Goal: Task Accomplishment & Management: Manage account settings

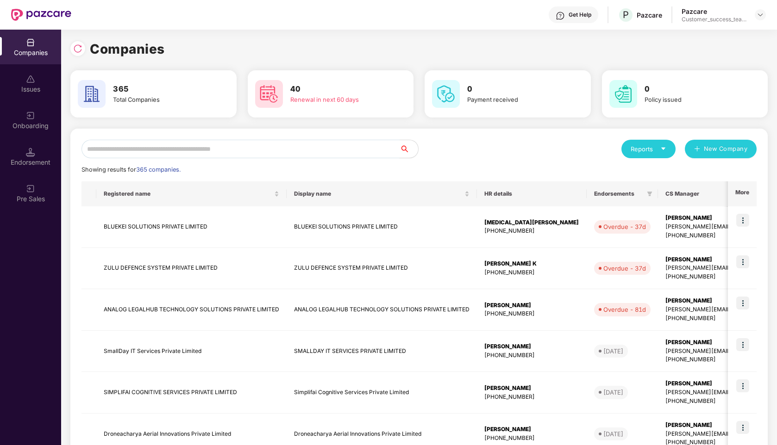
click at [203, 151] on input "text" at bounding box center [240, 149] width 318 height 19
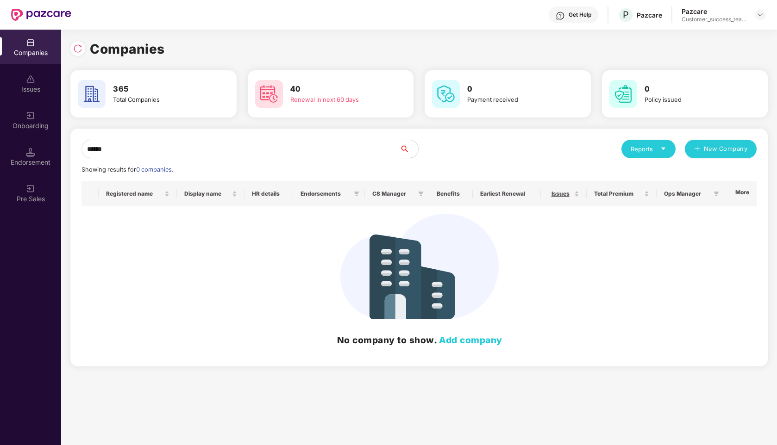
click at [27, 44] on img at bounding box center [30, 42] width 9 height 9
click at [120, 150] on input "******" at bounding box center [240, 149] width 318 height 19
click at [96, 151] on input "******" at bounding box center [240, 149] width 318 height 19
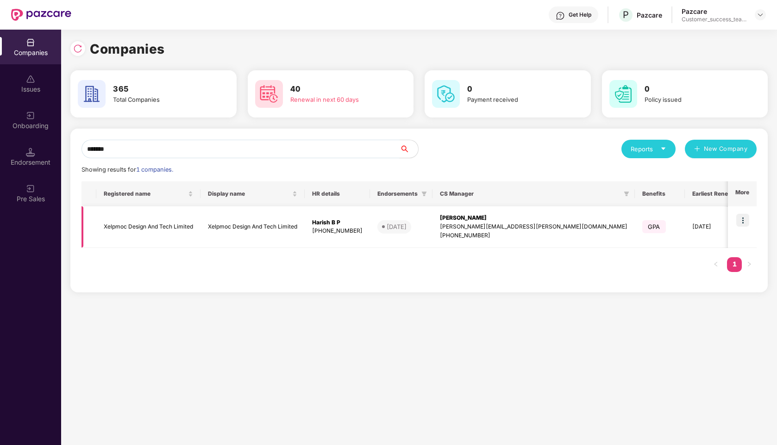
type input "*******"
click at [744, 220] on img at bounding box center [742, 220] width 13 height 13
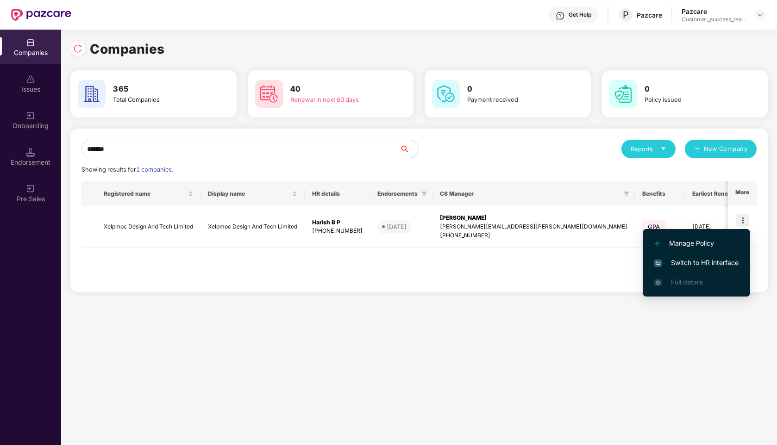
click at [677, 263] on span "Switch to HR interface" at bounding box center [696, 263] width 84 height 10
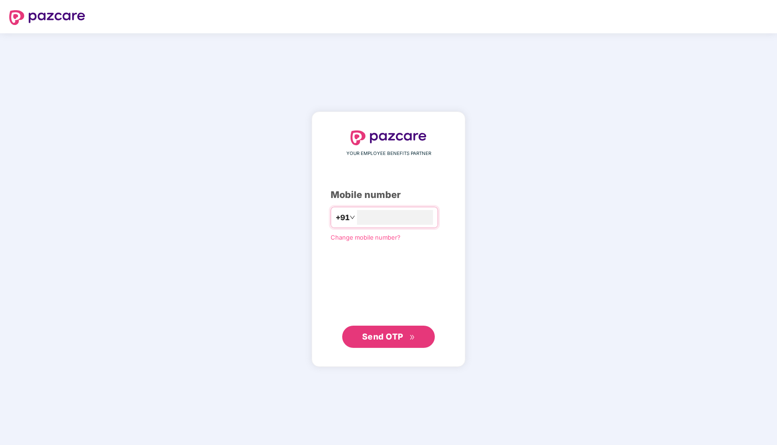
type input "**********"
click at [378, 343] on button "Send OTP" at bounding box center [388, 337] width 93 height 22
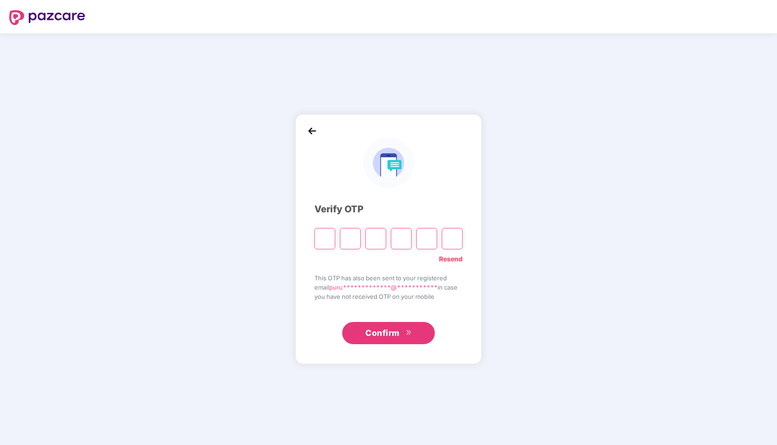
paste input "*"
type input "*"
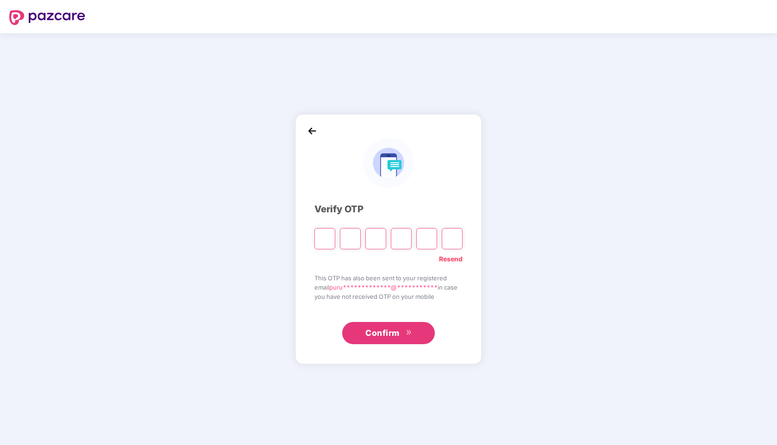
type input "*"
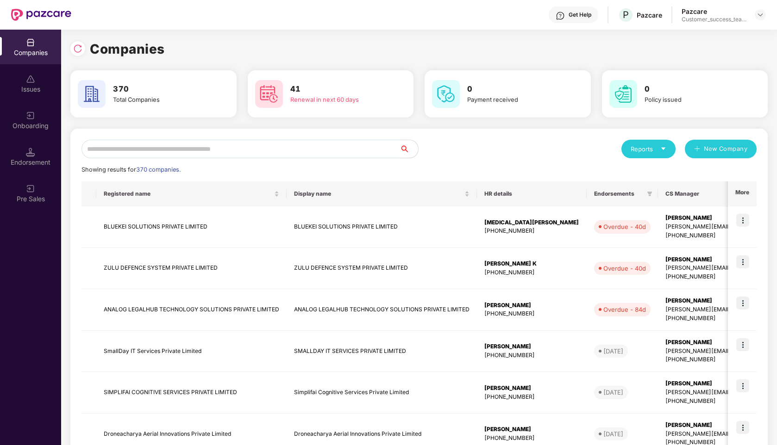
click at [211, 147] on input "text" at bounding box center [240, 149] width 318 height 19
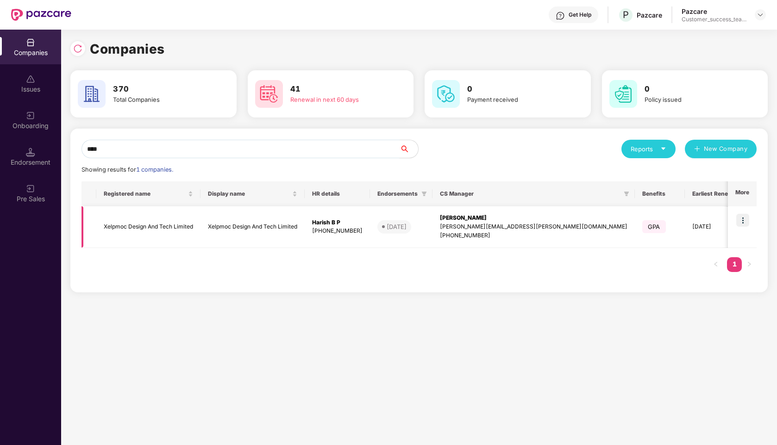
type input "****"
click at [743, 221] on img at bounding box center [742, 220] width 13 height 13
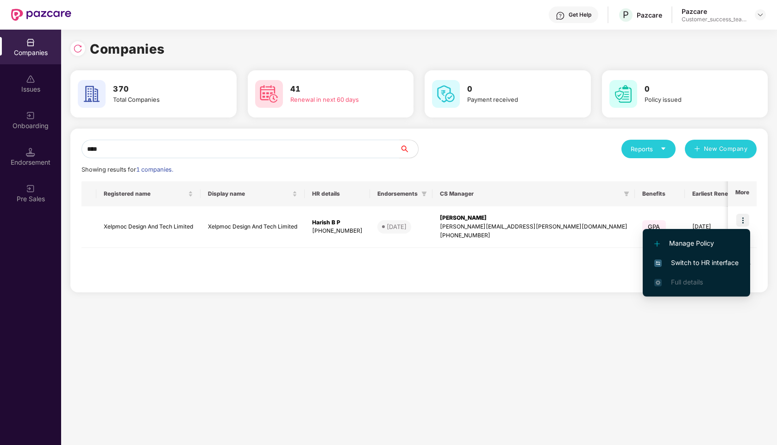
click at [668, 259] on span "Switch to HR interface" at bounding box center [696, 263] width 84 height 10
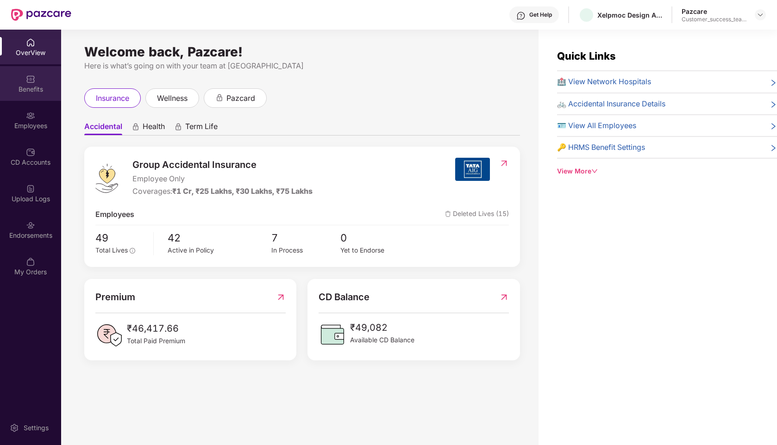
click at [38, 91] on div "Benefits" at bounding box center [30, 89] width 61 height 9
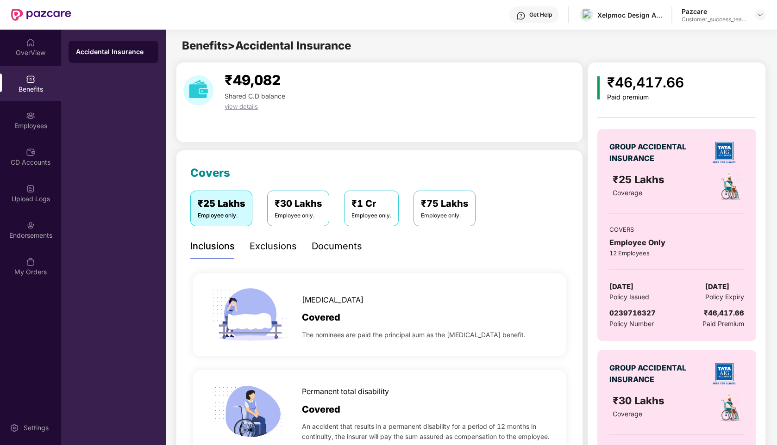
click at [324, 245] on div "Documents" at bounding box center [337, 246] width 50 height 14
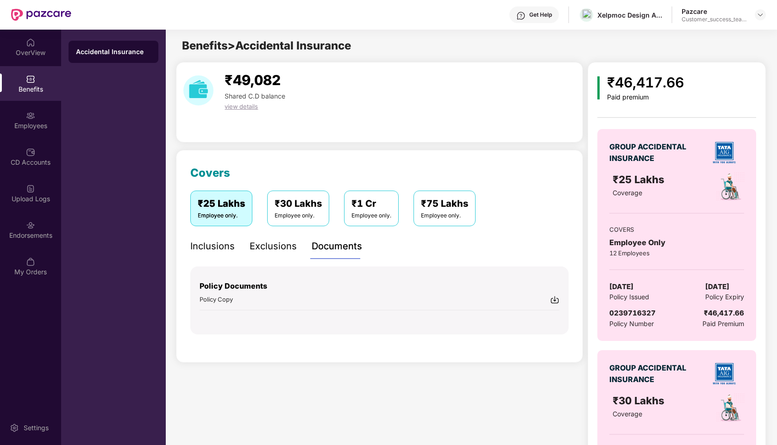
click at [554, 299] on img at bounding box center [554, 299] width 9 height 9
click at [393, 52] on div "Benefits > Accidental Insurance" at bounding box center [471, 46] width 610 height 18
click at [39, 122] on div "Employees" at bounding box center [30, 125] width 61 height 9
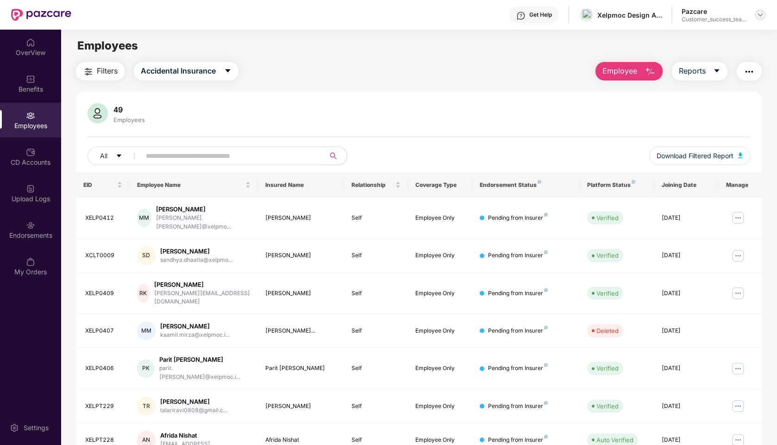
click at [763, 15] on img at bounding box center [760, 14] width 7 height 7
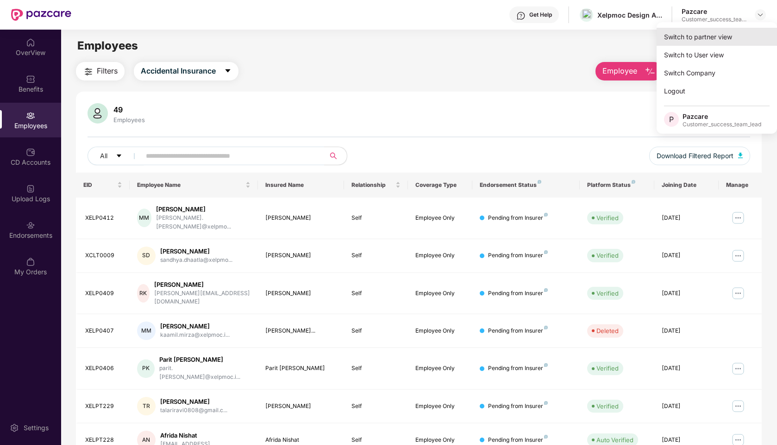
click at [699, 35] on div "Switch to partner view" at bounding box center [717, 37] width 120 height 18
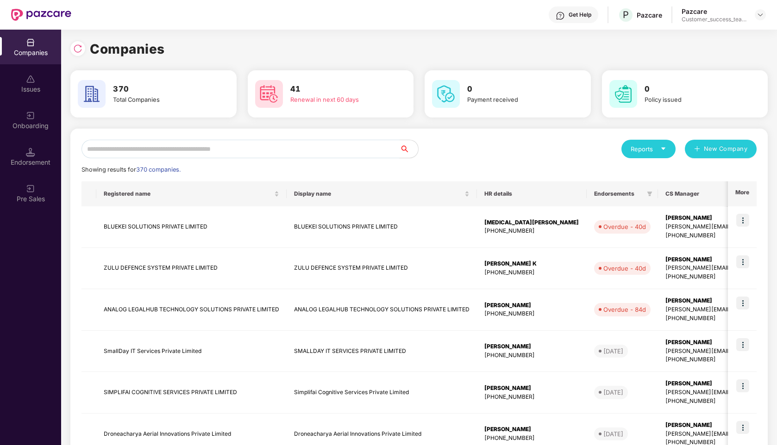
click at [264, 154] on input "text" at bounding box center [240, 149] width 318 height 19
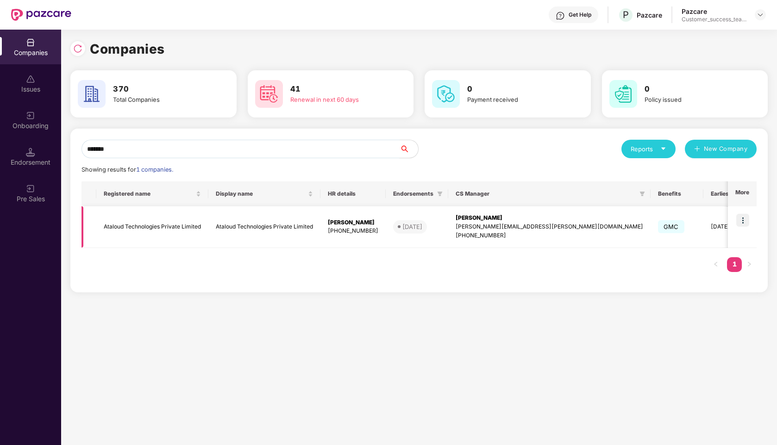
type input "*******"
click at [748, 220] on img at bounding box center [742, 220] width 13 height 13
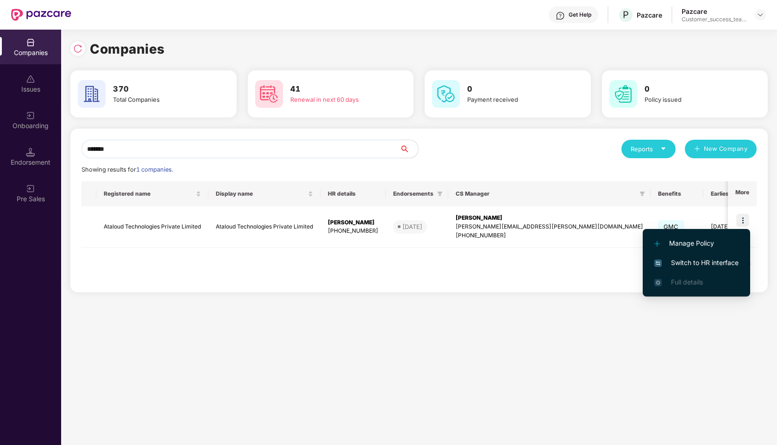
click at [688, 263] on span "Switch to HR interface" at bounding box center [696, 263] width 84 height 10
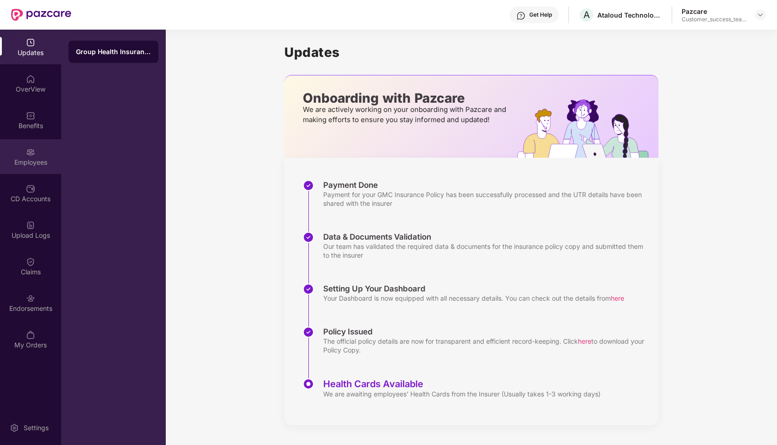
click at [31, 158] on div "Employees" at bounding box center [30, 162] width 61 height 9
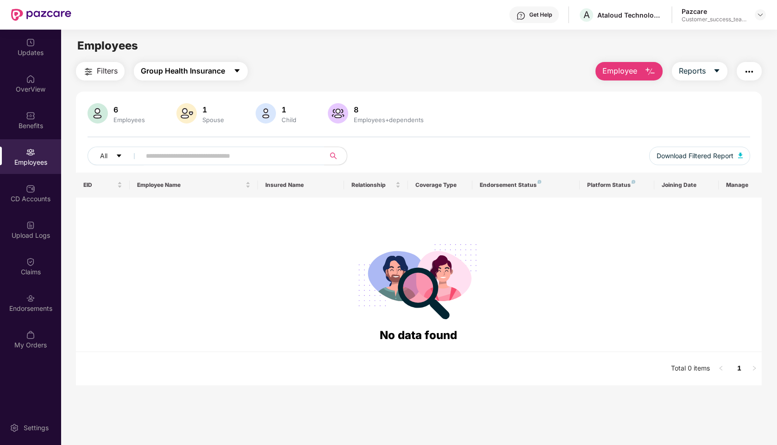
click at [200, 76] on span "Group Health Insurance" at bounding box center [183, 71] width 84 height 12
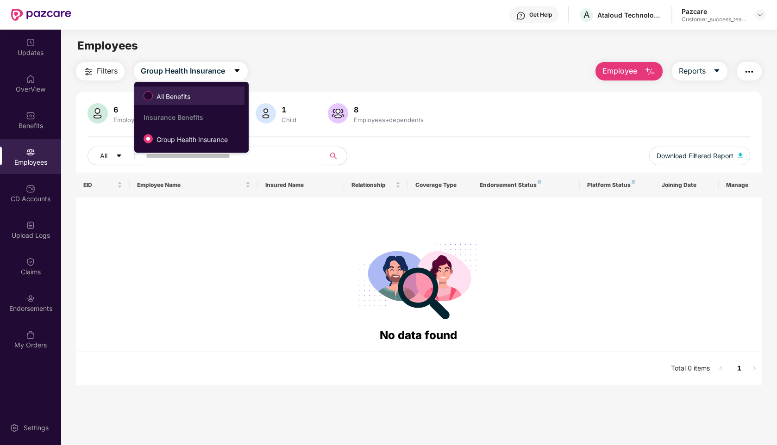
click at [171, 95] on span "All Benefits" at bounding box center [173, 97] width 41 height 10
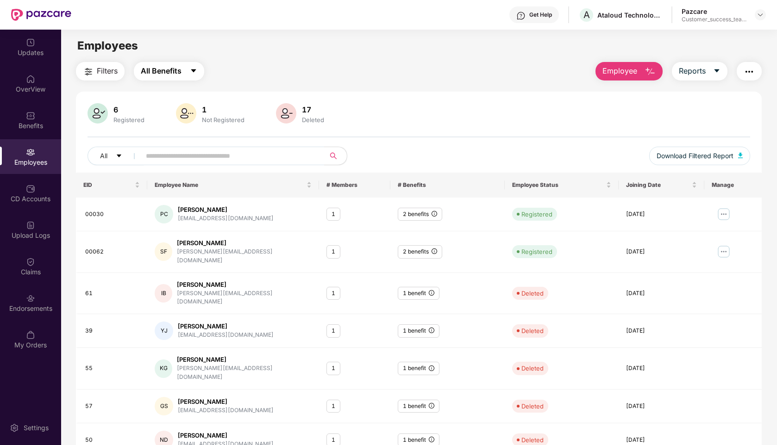
click at [166, 74] on span "All Benefits" at bounding box center [161, 71] width 41 height 12
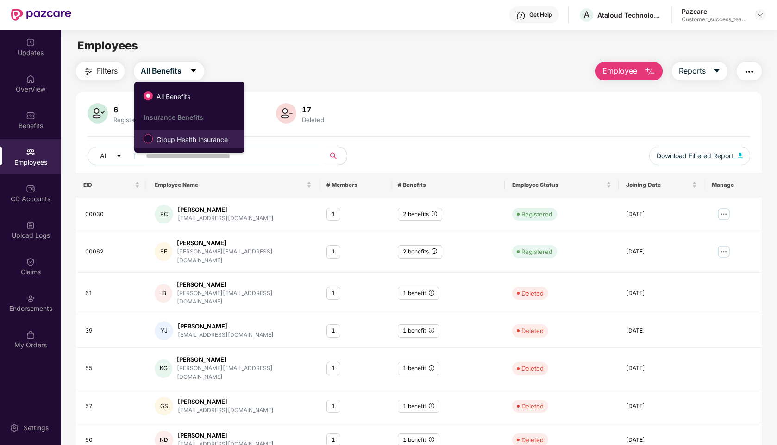
click at [157, 139] on span "Group Health Insurance" at bounding box center [192, 140] width 79 height 10
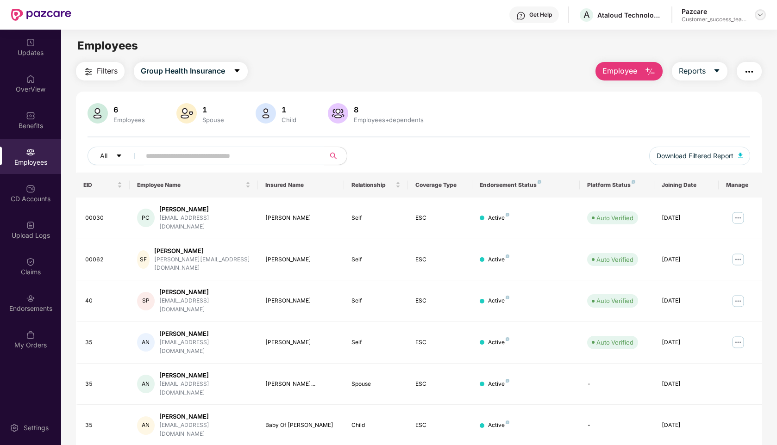
click at [757, 18] on img at bounding box center [760, 14] width 7 height 7
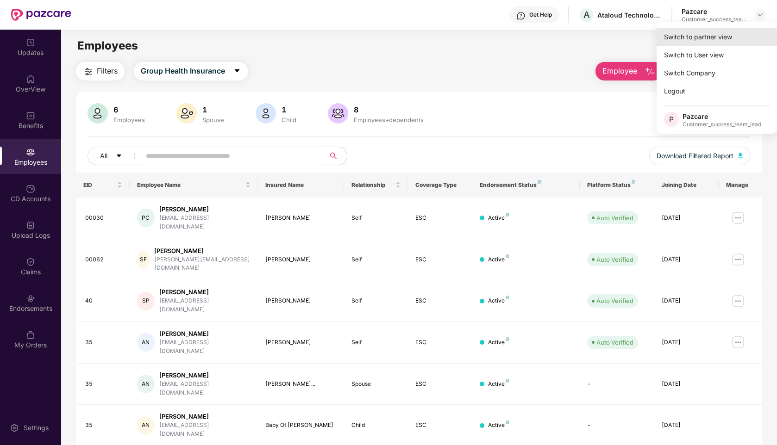
click at [669, 41] on div "Switch to partner view" at bounding box center [717, 37] width 120 height 18
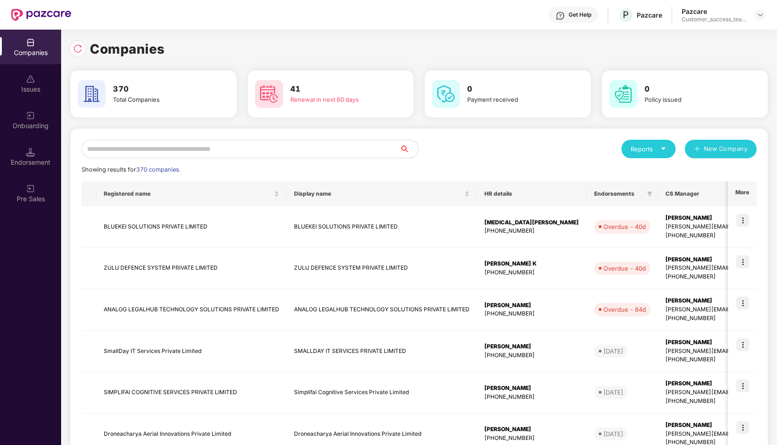
click at [249, 145] on input "text" at bounding box center [240, 149] width 318 height 19
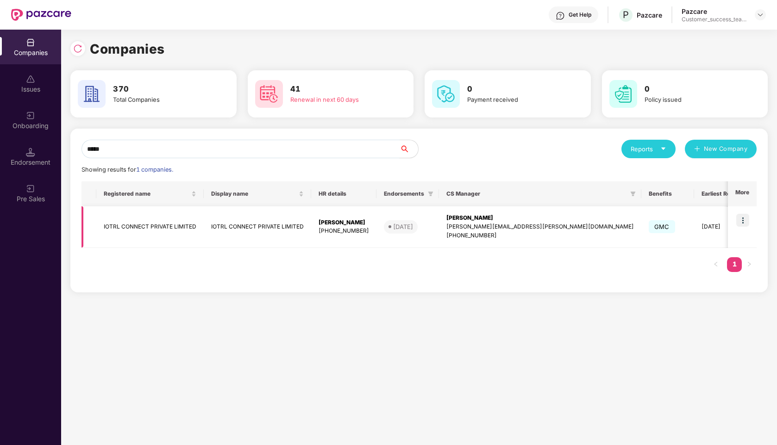
type input "*****"
click at [745, 216] on img at bounding box center [742, 220] width 13 height 13
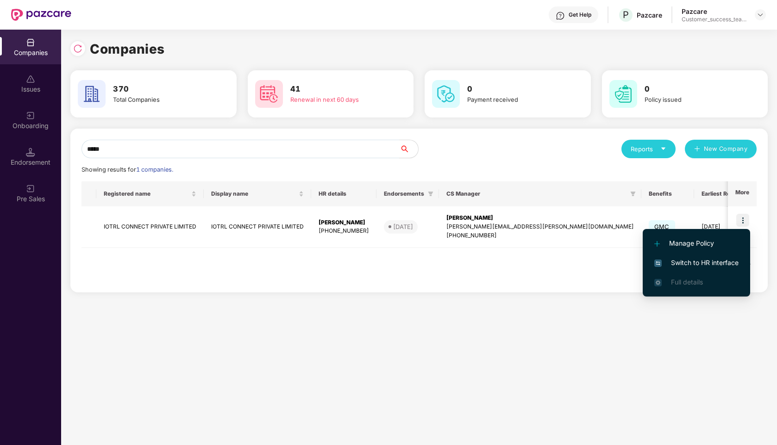
click at [673, 261] on span "Switch to HR interface" at bounding box center [696, 263] width 84 height 10
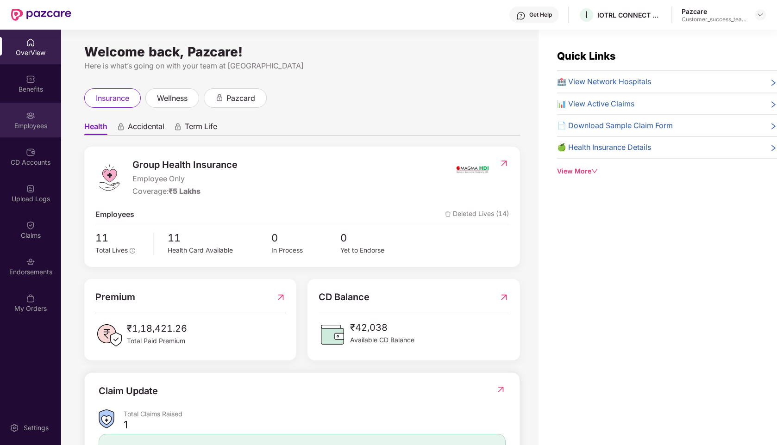
click at [28, 118] on img at bounding box center [30, 115] width 9 height 9
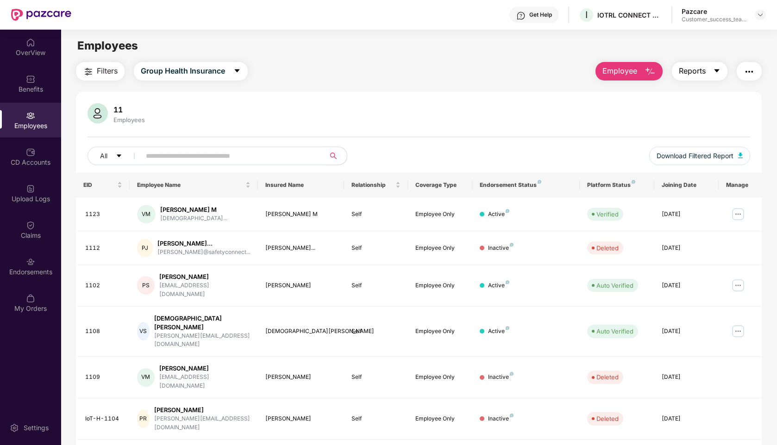
click at [687, 75] on span "Reports" at bounding box center [692, 71] width 27 height 12
click at [569, 123] on div "11 Employees" at bounding box center [419, 114] width 663 height 22
click at [689, 159] on span "Download Filtered Report" at bounding box center [695, 156] width 77 height 10
click at [758, 17] on img at bounding box center [760, 14] width 7 height 7
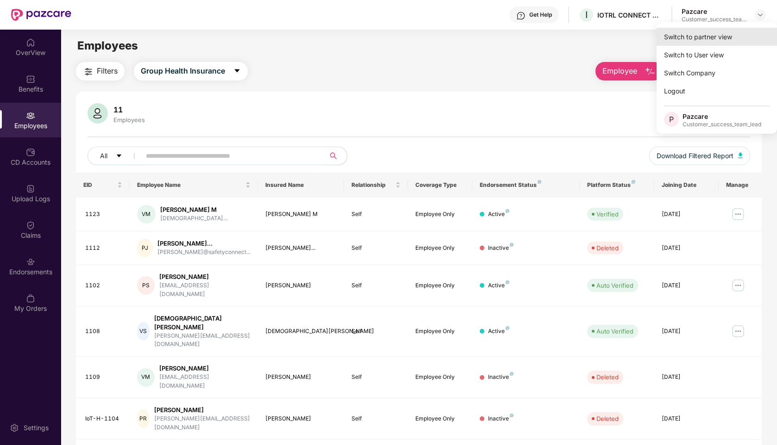
click at [703, 37] on div "Switch to partner view" at bounding box center [717, 37] width 120 height 18
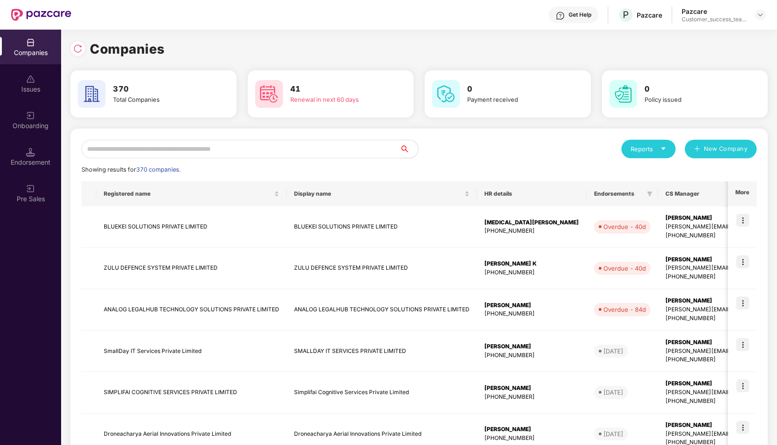
click at [182, 146] on input "text" at bounding box center [240, 149] width 318 height 19
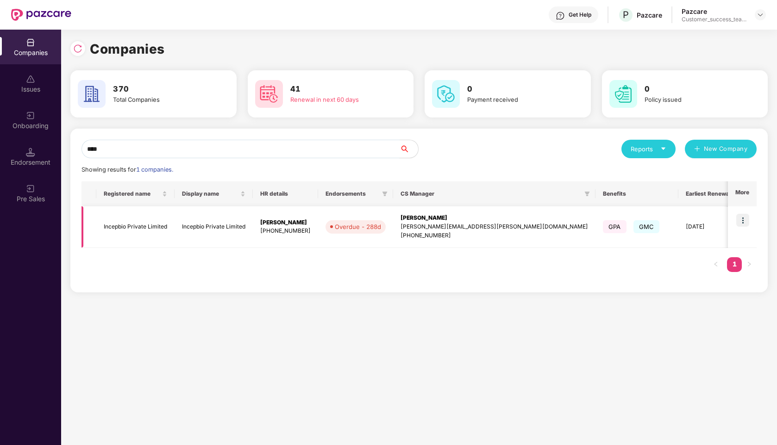
type input "****"
click at [745, 213] on td at bounding box center [742, 228] width 29 height 42
click at [744, 225] on img at bounding box center [742, 220] width 13 height 13
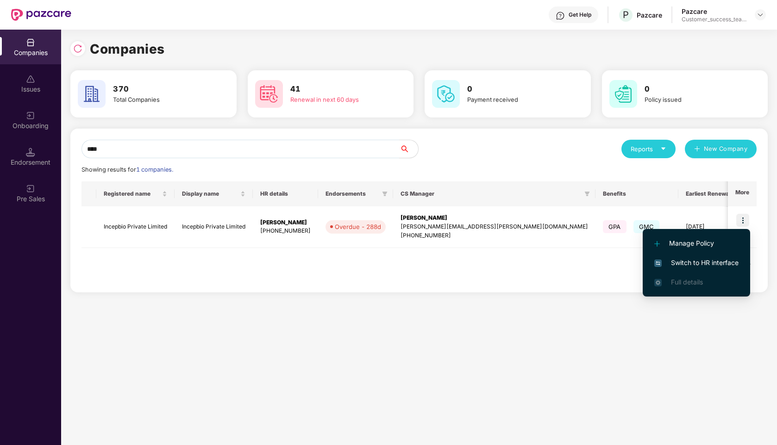
click at [701, 260] on span "Switch to HR interface" at bounding box center [696, 263] width 84 height 10
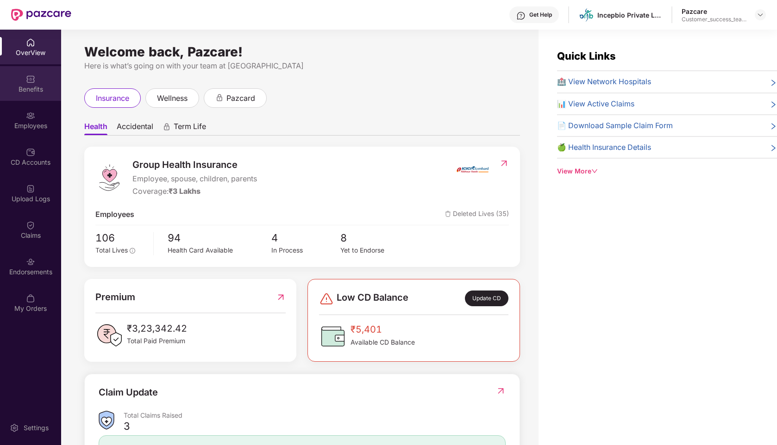
click at [21, 80] on div "Benefits" at bounding box center [30, 83] width 61 height 35
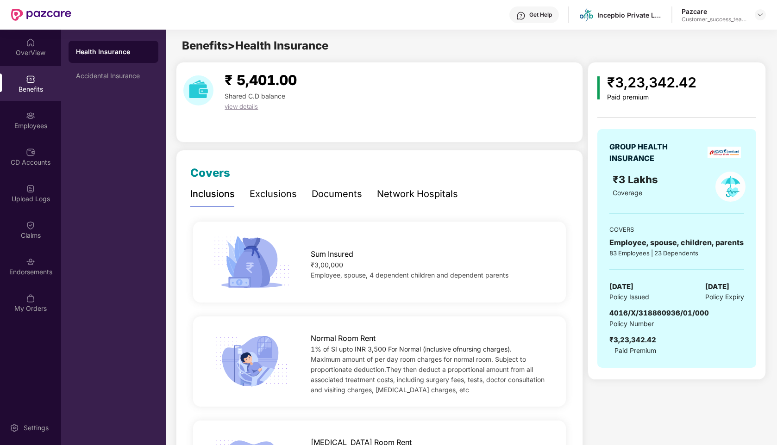
click at [334, 188] on div "Documents" at bounding box center [337, 194] width 50 height 14
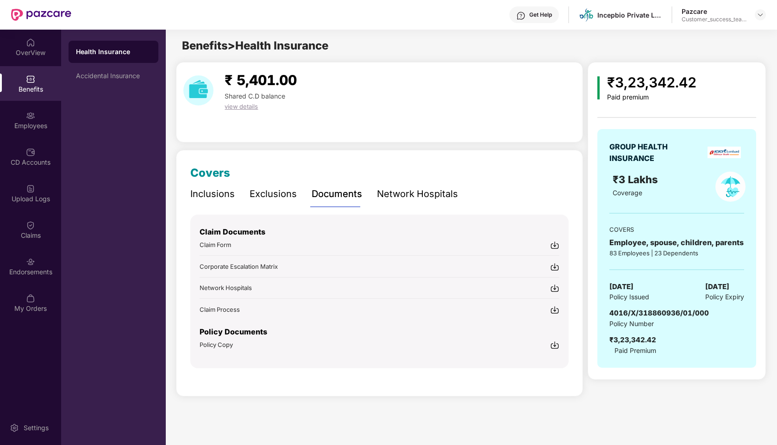
click at [557, 345] on img at bounding box center [554, 345] width 9 height 9
click at [760, 14] on img at bounding box center [760, 14] width 7 height 7
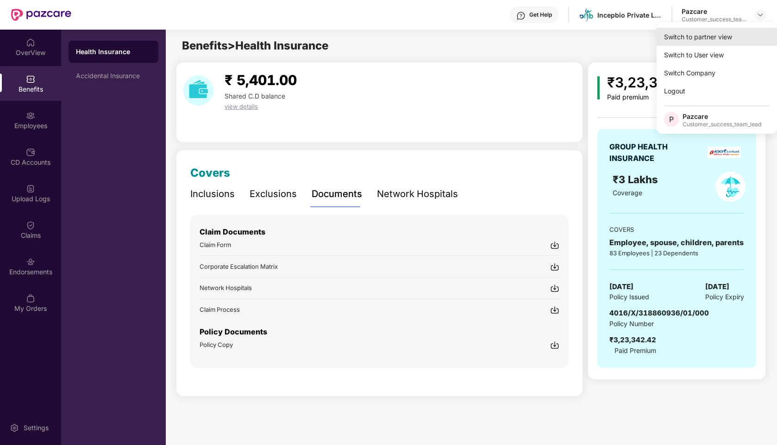
click at [731, 35] on div "Switch to partner view" at bounding box center [717, 37] width 120 height 18
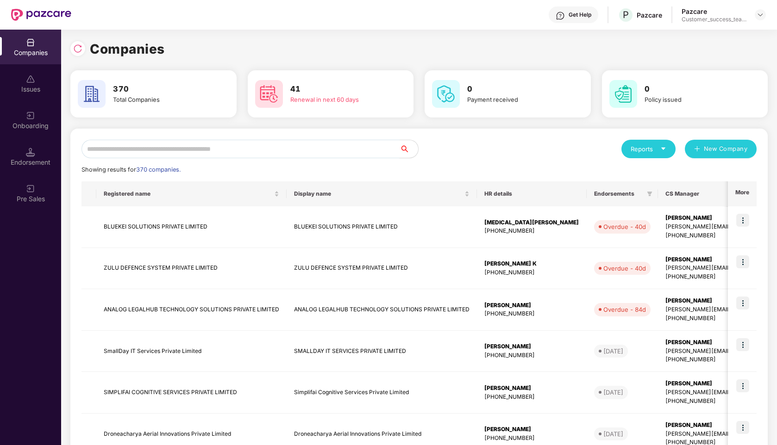
click at [191, 154] on input "text" at bounding box center [240, 149] width 318 height 19
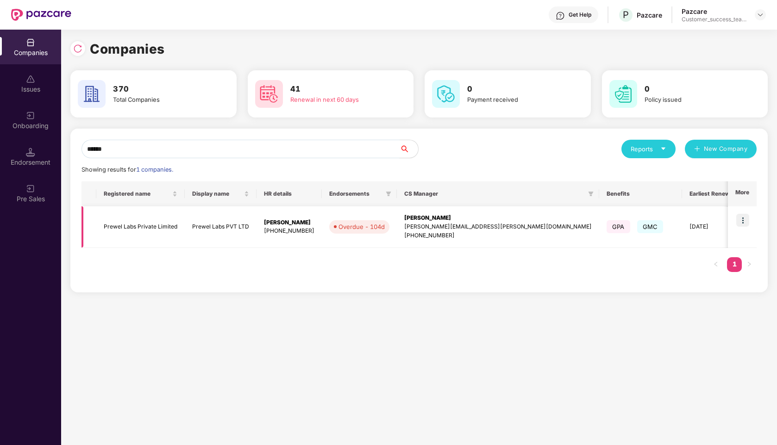
type input "******"
click at [745, 223] on img at bounding box center [742, 220] width 13 height 13
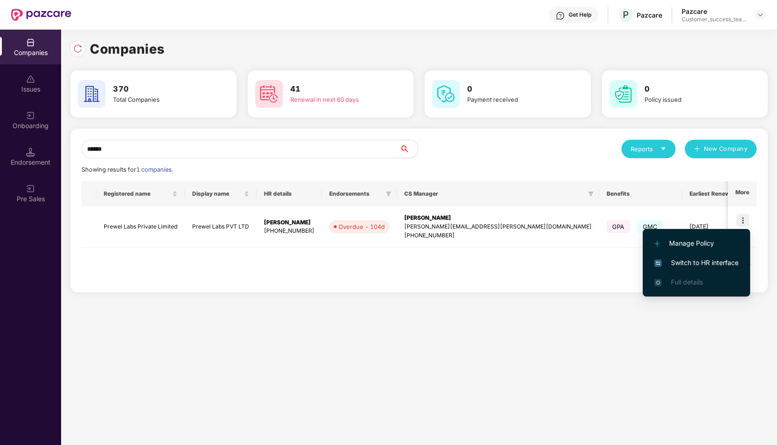
click at [695, 261] on span "Switch to HR interface" at bounding box center [696, 263] width 84 height 10
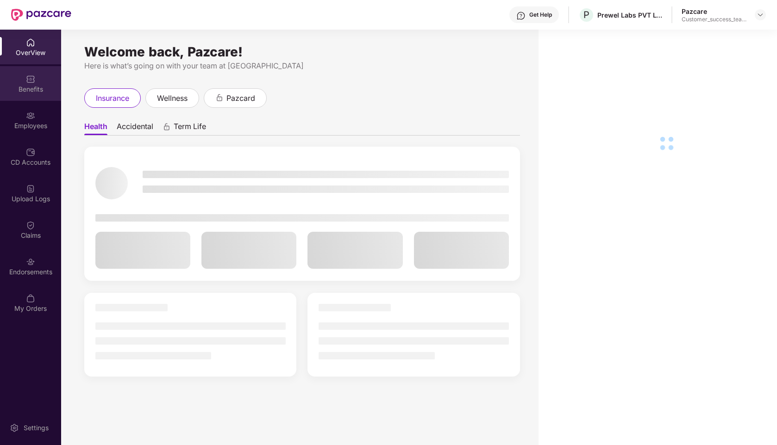
click at [35, 89] on div "Benefits" at bounding box center [30, 89] width 61 height 9
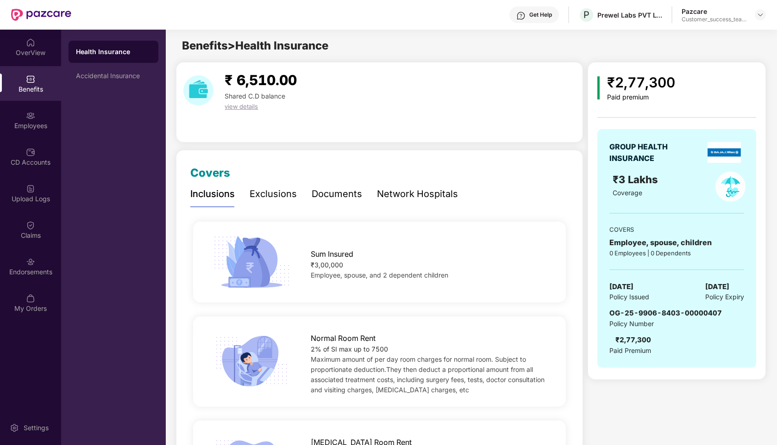
click at [349, 198] on div "Documents" at bounding box center [337, 194] width 50 height 14
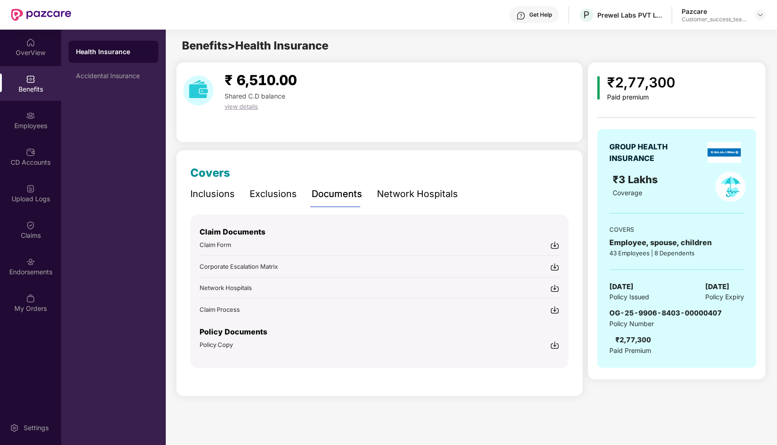
click at [556, 342] on img at bounding box center [554, 345] width 9 height 9
click at [744, 47] on div "Benefits > Health Insurance" at bounding box center [471, 46] width 610 height 18
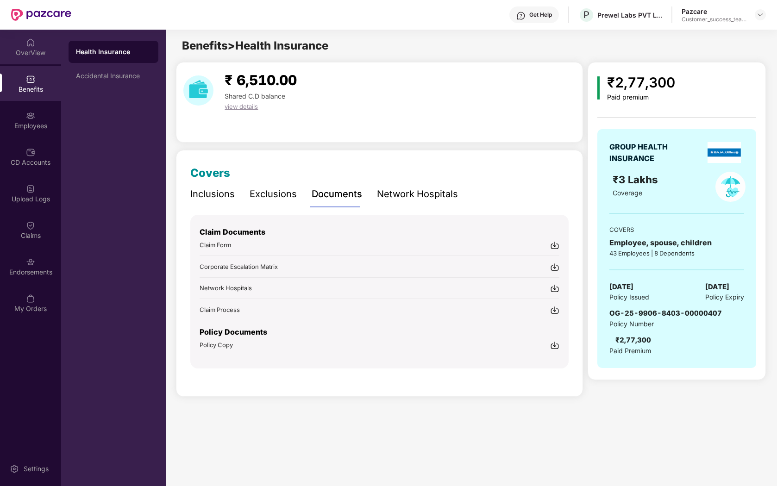
click at [38, 57] on div "OverView" at bounding box center [30, 47] width 61 height 35
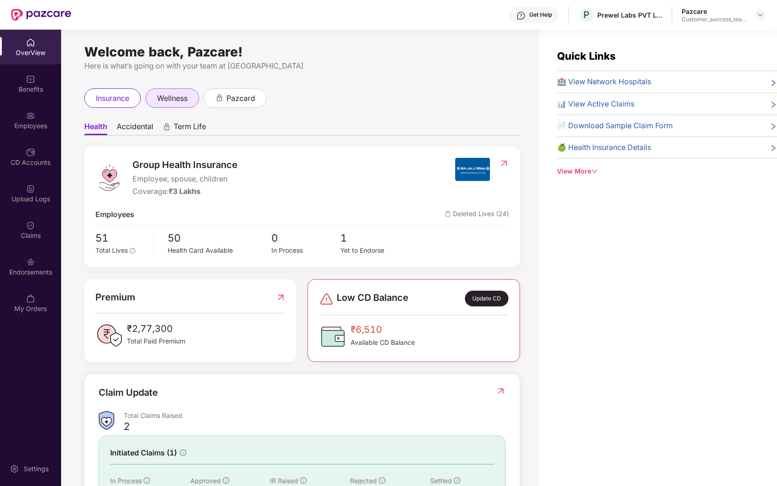
click at [187, 106] on div "wellness" at bounding box center [172, 97] width 54 height 19
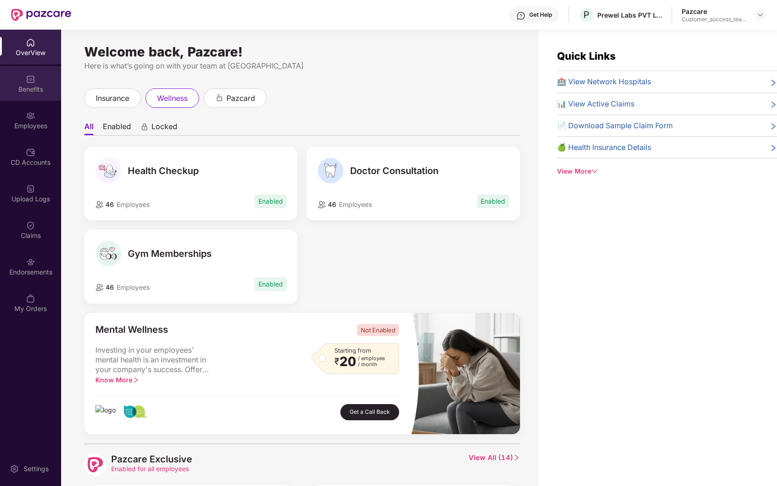
click at [10, 87] on div "Benefits" at bounding box center [30, 89] width 61 height 9
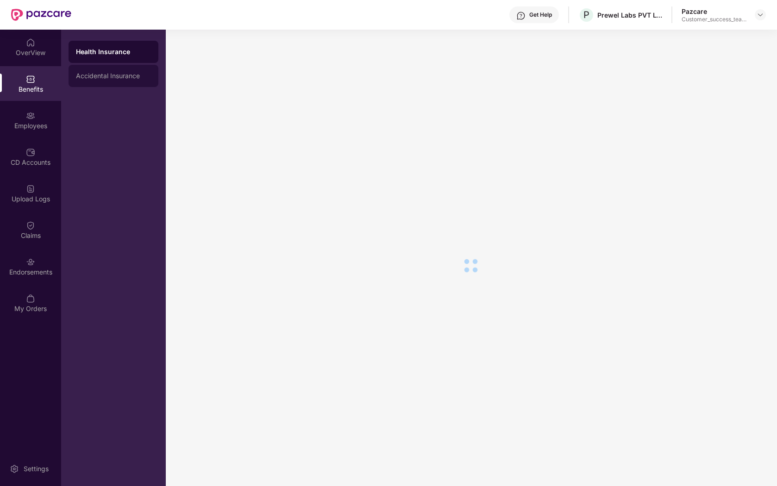
click at [109, 75] on div "Accidental Insurance" at bounding box center [113, 75] width 75 height 7
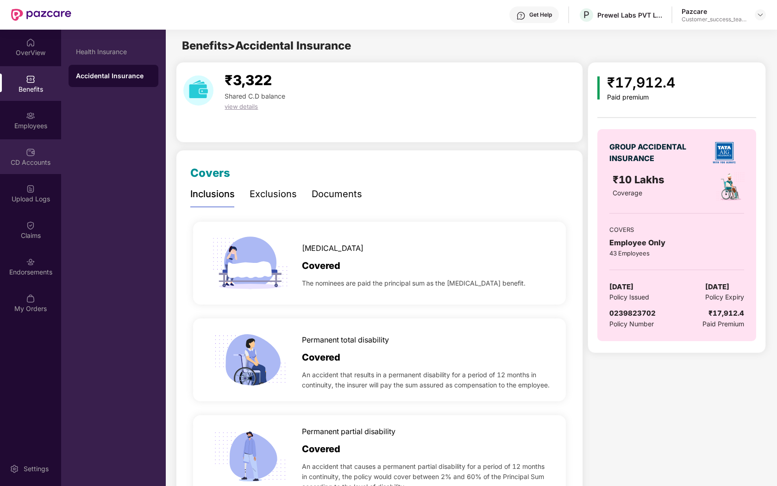
click at [35, 160] on div "CD Accounts" at bounding box center [30, 162] width 61 height 9
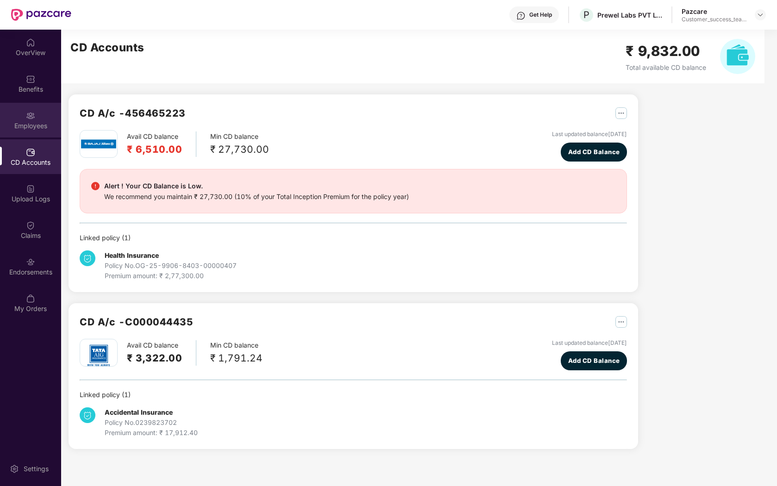
click at [33, 117] on img at bounding box center [30, 115] width 9 height 9
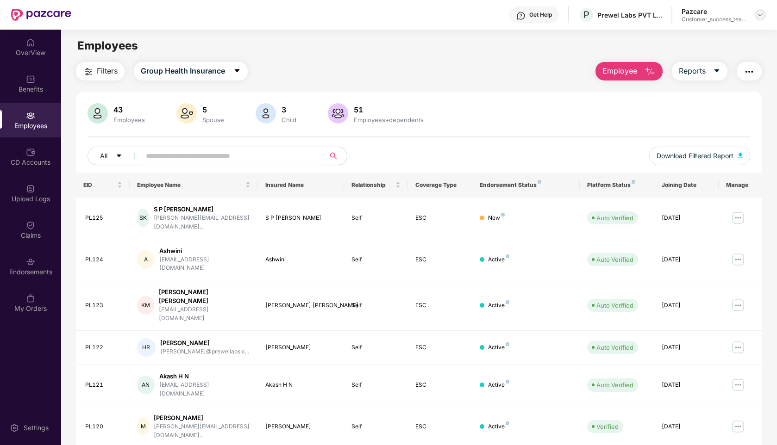
click at [759, 17] on img at bounding box center [760, 14] width 7 height 7
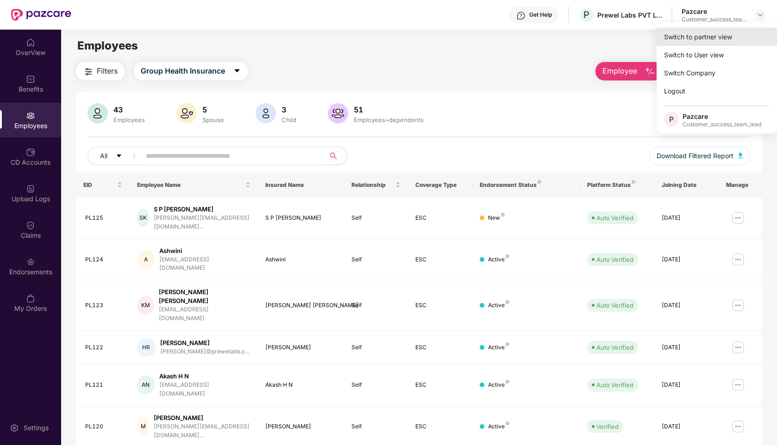
click at [698, 35] on div "Switch to partner view" at bounding box center [717, 37] width 120 height 18
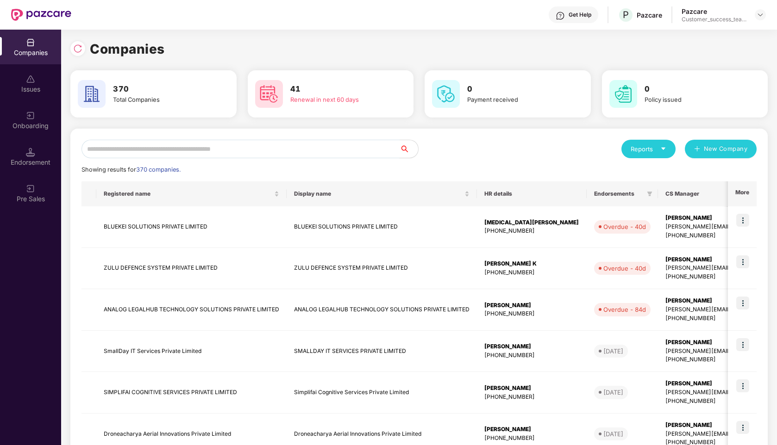
click at [266, 147] on input "text" at bounding box center [240, 149] width 318 height 19
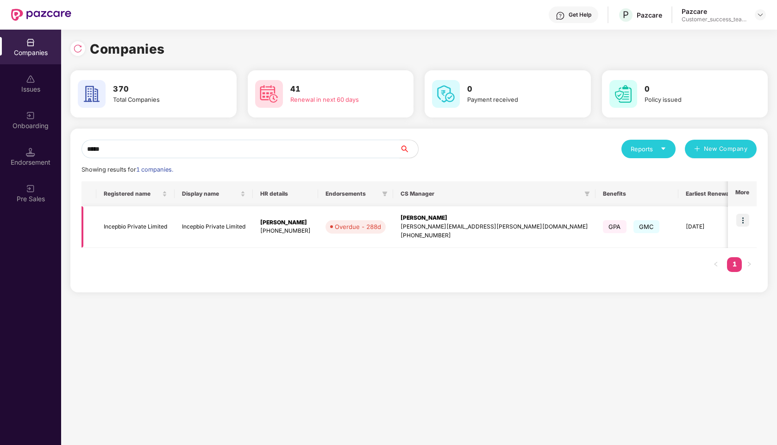
type input "*****"
click at [744, 223] on img at bounding box center [742, 220] width 13 height 13
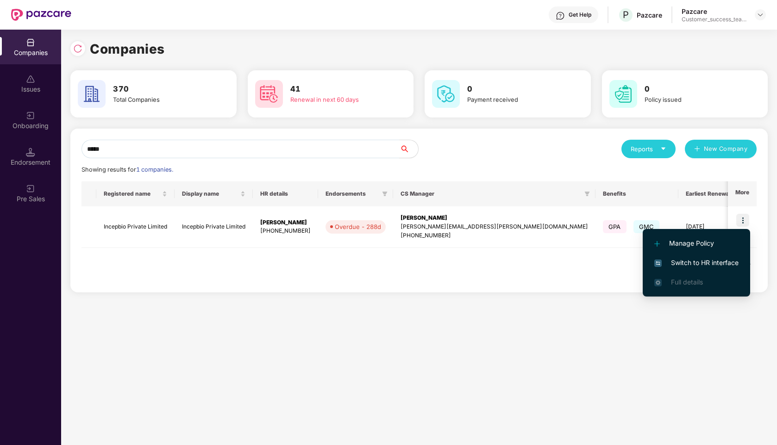
click at [688, 266] on span "Switch to HR interface" at bounding box center [696, 263] width 84 height 10
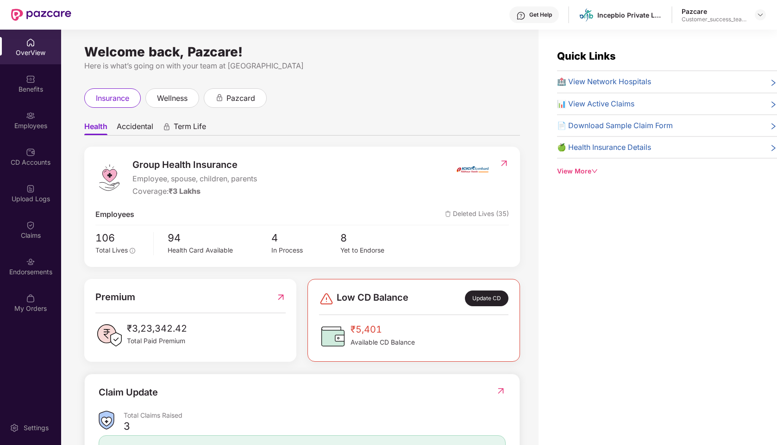
click at [32, 120] on img at bounding box center [30, 115] width 9 height 9
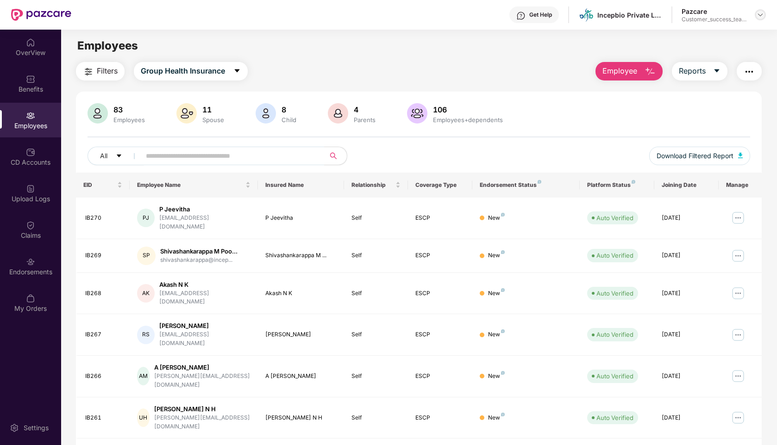
click at [763, 13] on img at bounding box center [760, 14] width 7 height 7
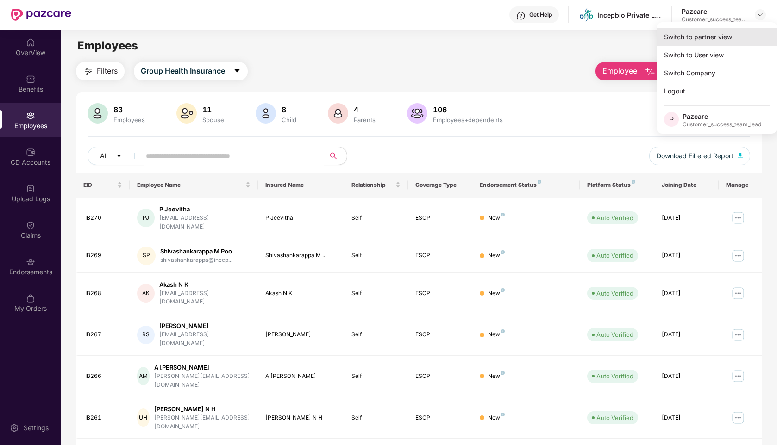
click at [713, 32] on div "Switch to partner view" at bounding box center [717, 37] width 120 height 18
